Goal: Transaction & Acquisition: Download file/media

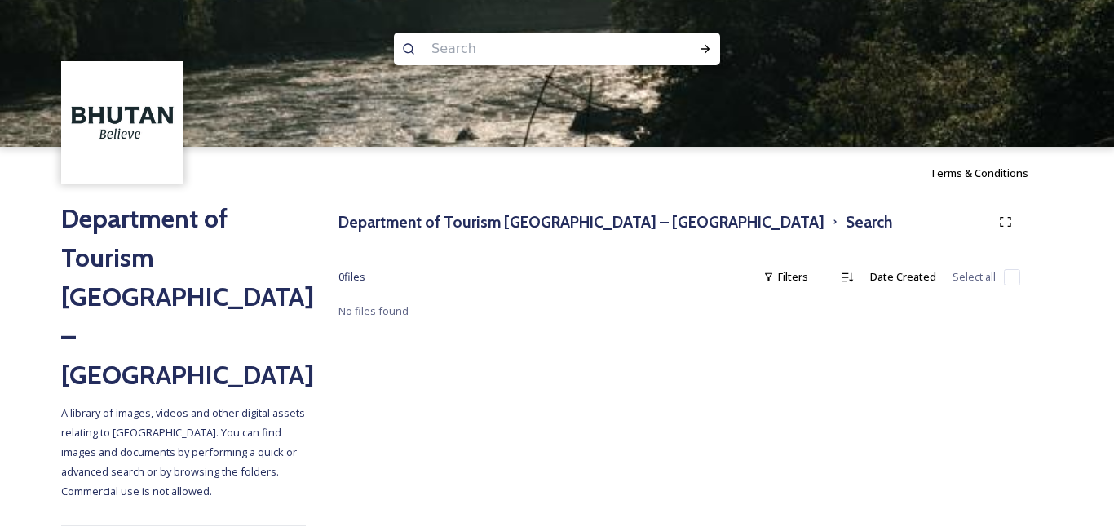
drag, startPoint x: 153, startPoint y: 198, endPoint x: 153, endPoint y: 219, distance: 21.2
click at [153, 201] on div at bounding box center [557, 220] width 1114 height 147
click at [153, 219] on div at bounding box center [557, 220] width 1114 height 147
click at [135, 126] on img at bounding box center [123, 123] width 118 height 118
click at [130, 124] on img at bounding box center [123, 123] width 118 height 118
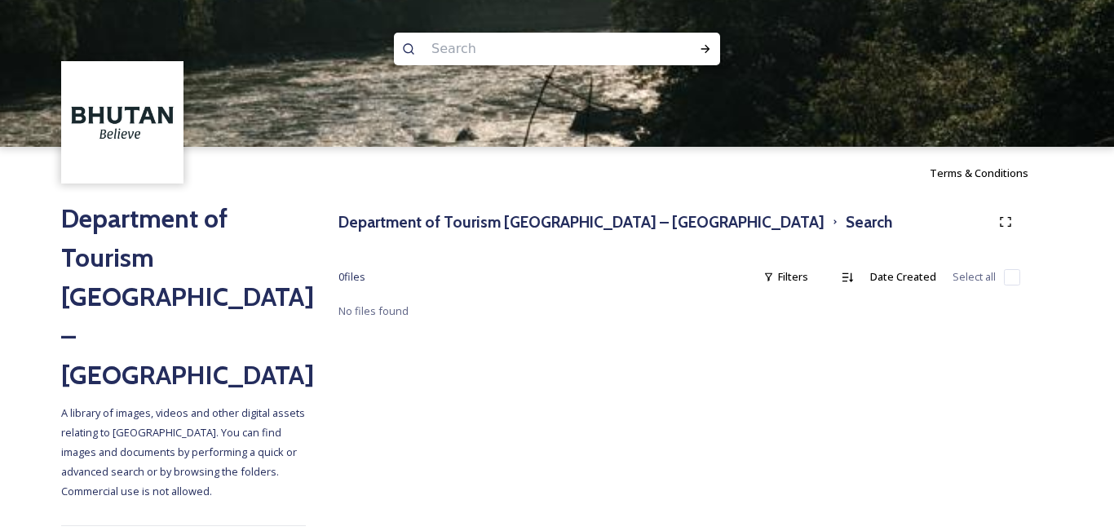
click at [480, 234] on div at bounding box center [557, 220] width 1114 height 147
click at [482, 226] on div at bounding box center [557, 220] width 1114 height 147
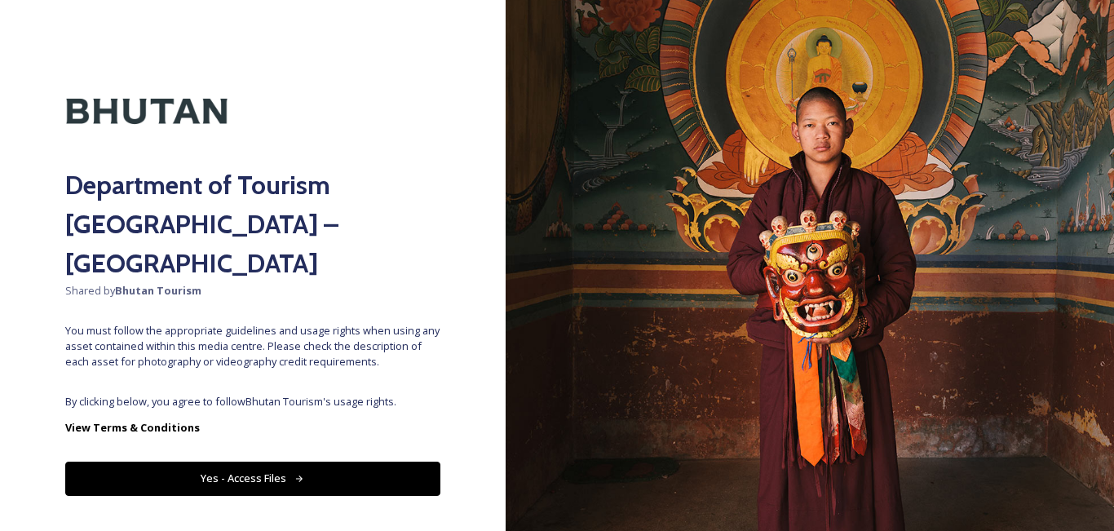
click at [312, 462] on button "Yes - Access Files" at bounding box center [252, 478] width 375 height 33
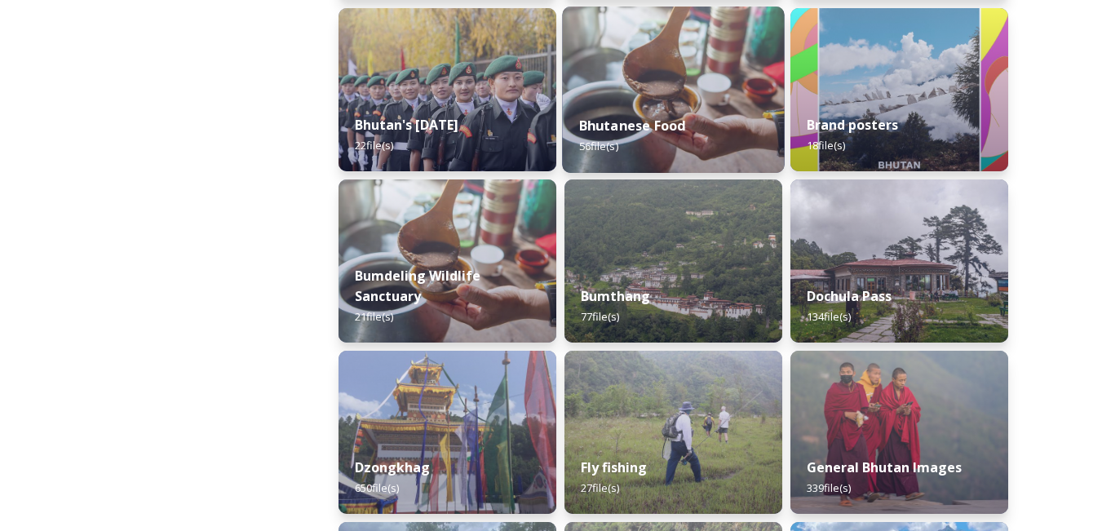
scroll to position [506, 0]
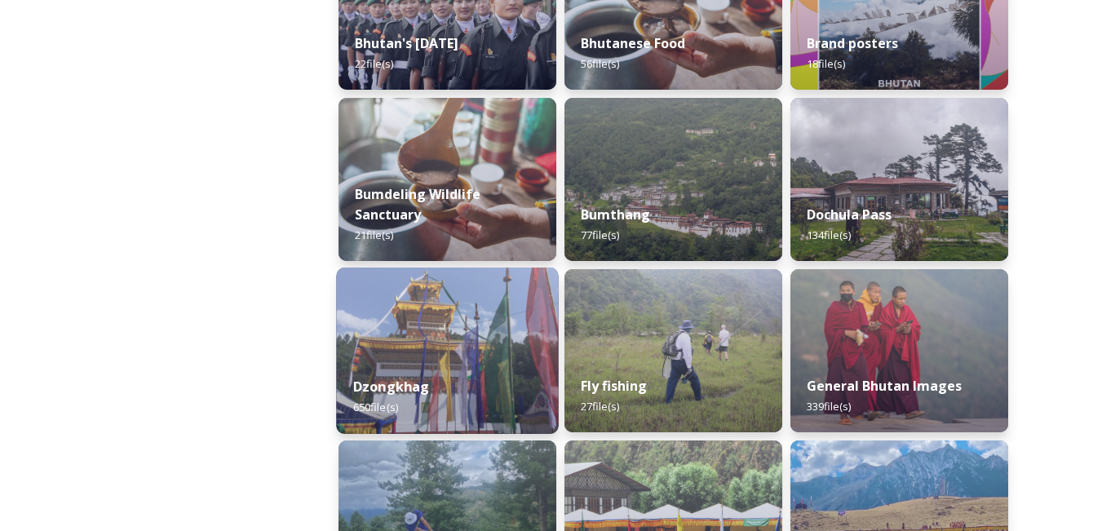
click at [414, 356] on img at bounding box center [447, 351] width 222 height 166
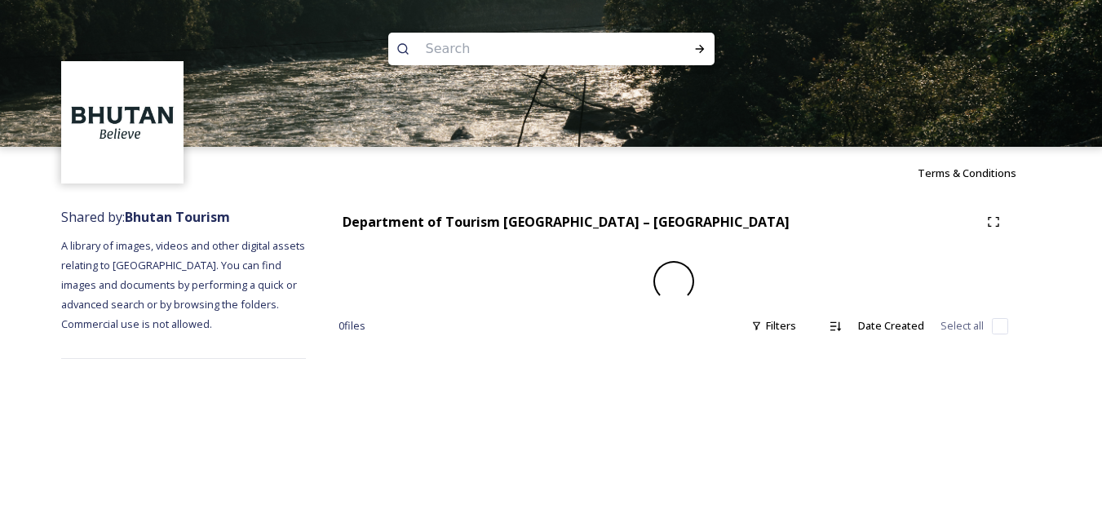
click at [413, 356] on div "Department of Tourism Bhutan – Brand Centre 0 file s Filters Date Created Selec…" at bounding box center [673, 283] width 735 height 168
click at [413, 356] on div "Department of Tourism Bhutan – Brand Centre 0 file s Filters Date Created Selec…" at bounding box center [679, 283] width 747 height 168
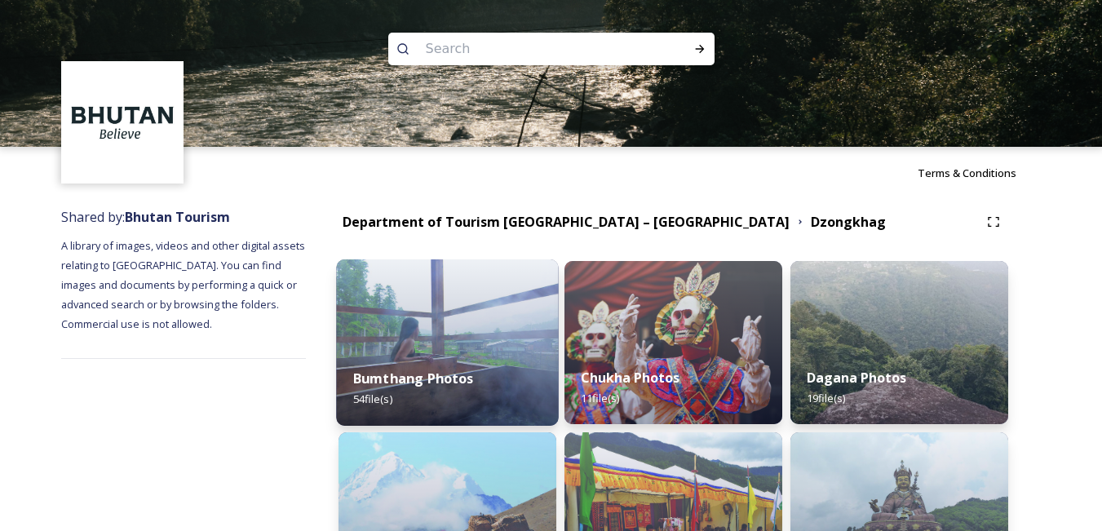
scroll to position [245, 0]
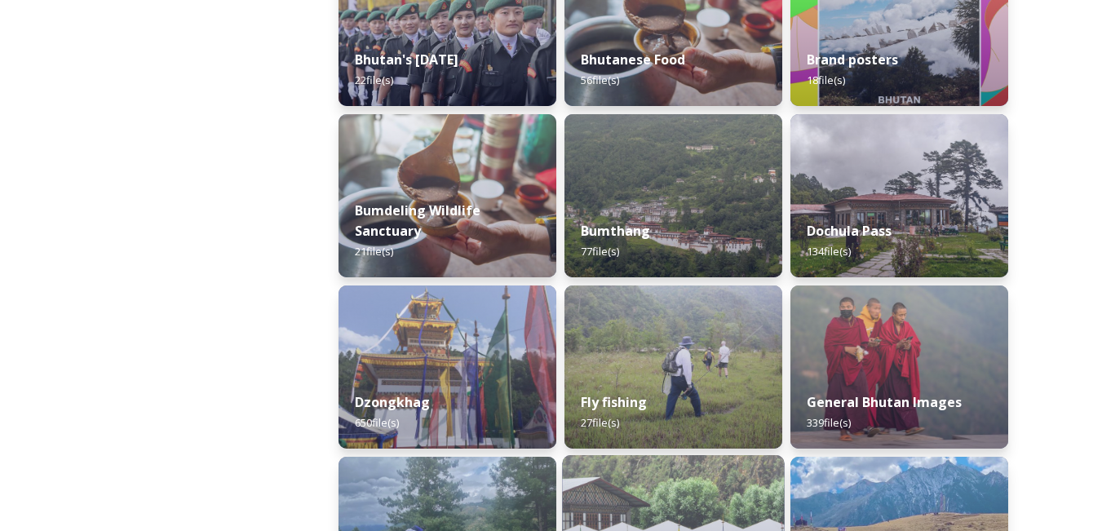
scroll to position [408, 0]
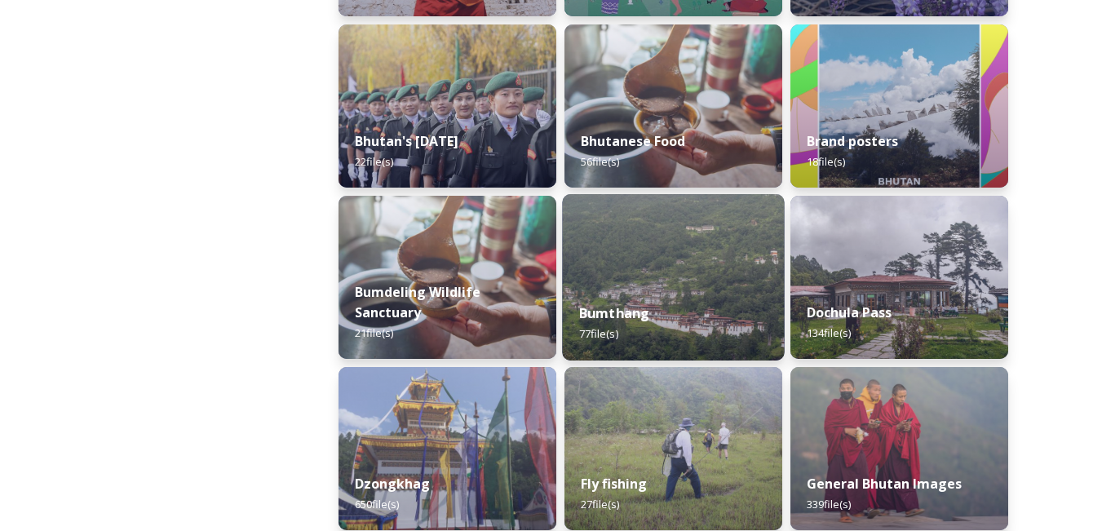
click at [644, 287] on div "Bumthang 77 file(s)" at bounding box center [673, 323] width 222 height 74
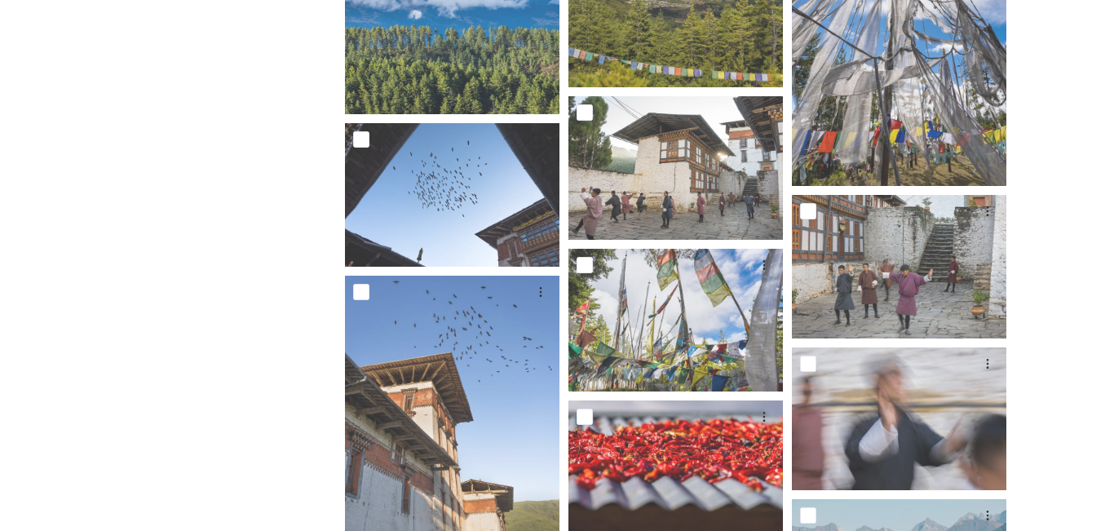
scroll to position [2864, 0]
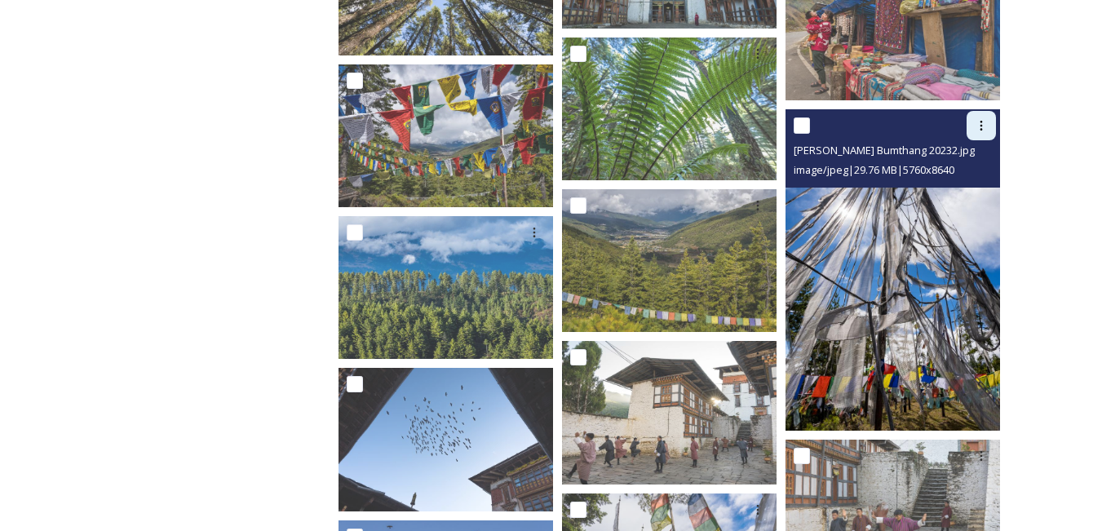
click at [975, 123] on icon at bounding box center [981, 125] width 13 height 13
click at [953, 188] on span "Download" at bounding box center [962, 192] width 50 height 15
click at [898, 272] on img at bounding box center [892, 270] width 215 height 322
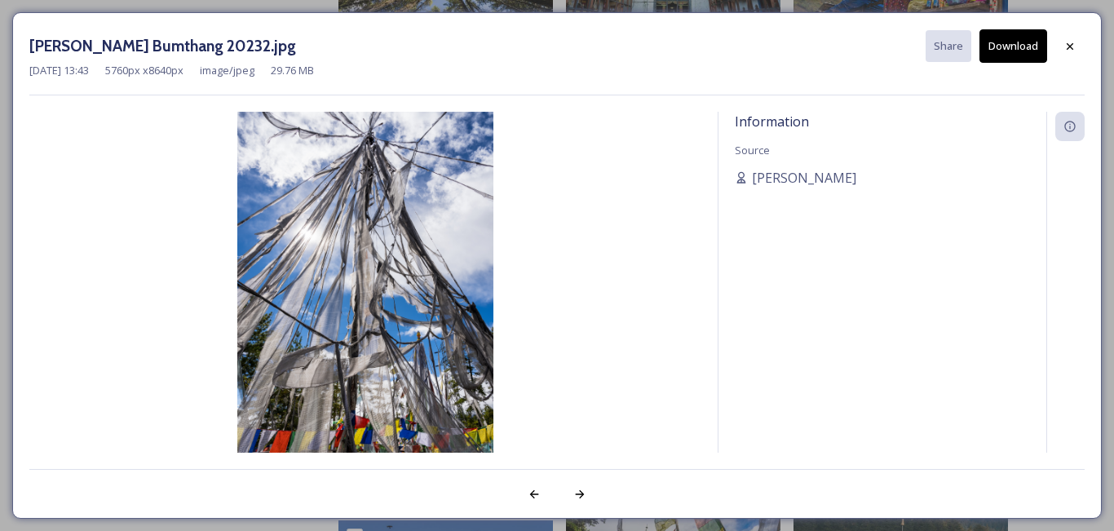
click at [1003, 43] on button "Download" at bounding box center [1014, 45] width 68 height 33
